Goal: Task Accomplishment & Management: Manage account settings

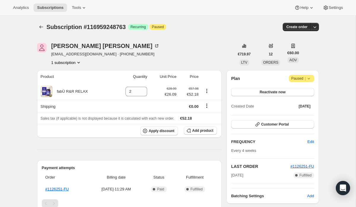
click at [296, 77] on span "Paused |" at bounding box center [301, 79] width 20 height 6
click at [292, 91] on span "Cancel subscription" at bounding box center [299, 90] width 33 height 4
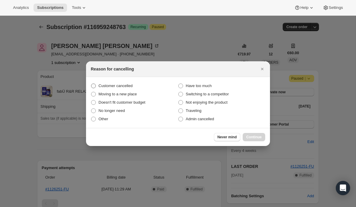
click at [156, 86] on label "Customer cancelled" at bounding box center [134, 86] width 87 height 8
click at [91, 84] on input "Customer cancelled" at bounding box center [91, 84] width 0 height 0
radio input "true"
click at [256, 138] on span "Continue" at bounding box center [253, 137] width 15 height 5
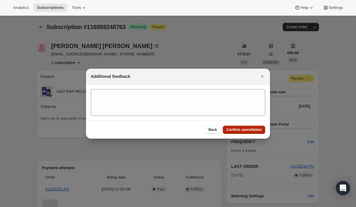
click at [242, 133] on button "Confirm cancellation" at bounding box center [244, 130] width 42 height 8
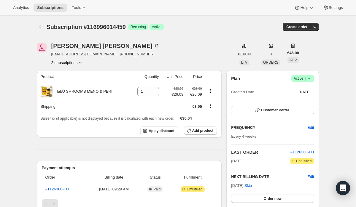
click at [75, 63] on button "2 subscriptions" at bounding box center [67, 63] width 32 height 6
click at [202, 60] on div "[PERSON_NAME] Kavanagh [EMAIL_ADDRESS][DOMAIN_NAME] · [PHONE_NUMBER] 2 subscrip…" at bounding box center [135, 54] width 197 height 23
click at [303, 76] on span "Active |" at bounding box center [302, 79] width 18 height 6
click at [298, 101] on span "Cancel subscription" at bounding box center [300, 100] width 33 height 4
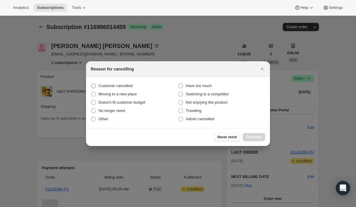
click at [148, 90] on label "Customer cancelled" at bounding box center [134, 86] width 87 height 8
click at [91, 84] on input "Customer cancelled" at bounding box center [91, 84] width 0 height 0
radio input "true"
click at [256, 135] on button "Continue" at bounding box center [253, 137] width 23 height 8
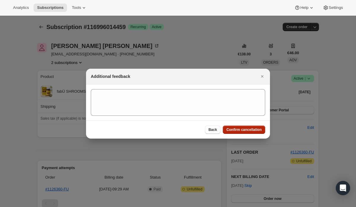
click at [237, 130] on span "Confirm cancellation" at bounding box center [243, 129] width 35 height 5
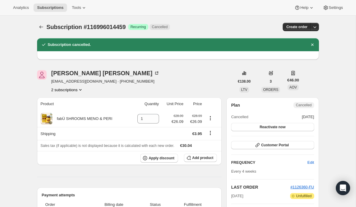
click at [79, 90] on icon "Product actions" at bounding box center [80, 90] width 6 height 6
click at [78, 102] on span "115704398203" at bounding box center [66, 101] width 43 height 6
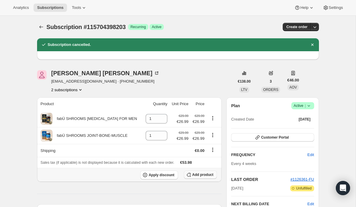
click at [196, 173] on span "Add product" at bounding box center [202, 175] width 21 height 5
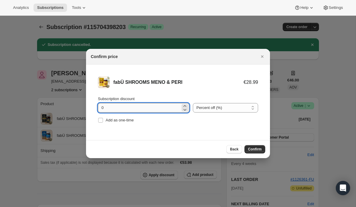
click at [100, 109] on input "0" at bounding box center [139, 107] width 82 height 9
type input "10"
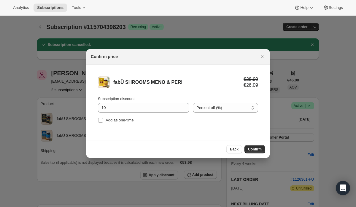
click at [252, 156] on div "Back Confirm" at bounding box center [178, 149] width 184 height 18
click at [252, 153] on button "Confirm" at bounding box center [254, 149] width 21 height 8
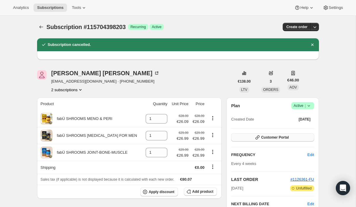
click at [285, 135] on button "Customer Portal" at bounding box center [272, 137] width 83 height 8
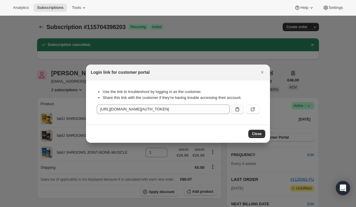
click at [232, 109] on button ":rkn:" at bounding box center [237, 109] width 13 height 9
